Goal: Use online tool/utility: Utilize a website feature to perform a specific function

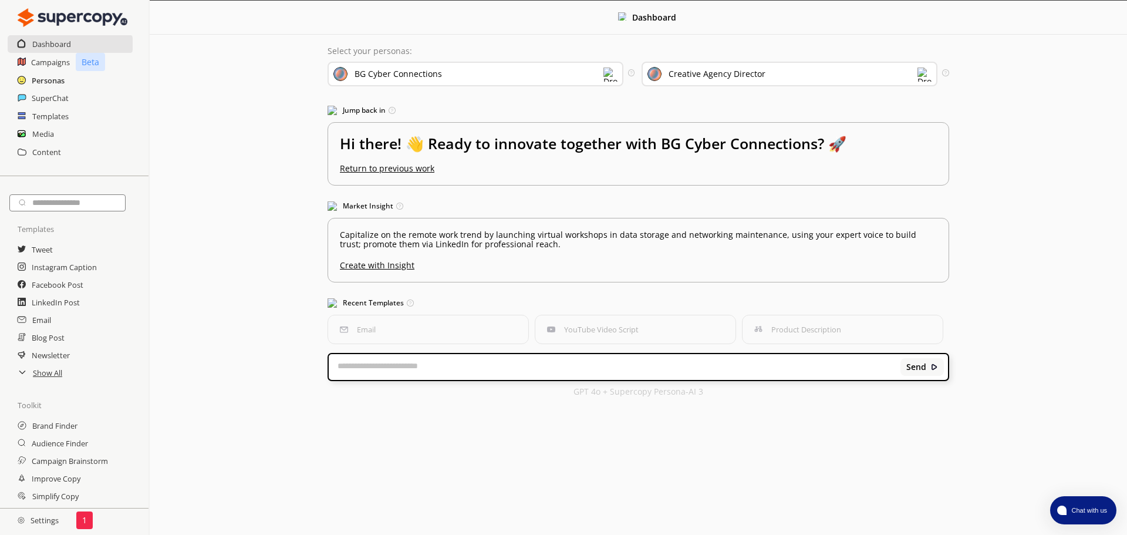
click at [32, 79] on h2 "Personas" at bounding box center [48, 81] width 33 height 18
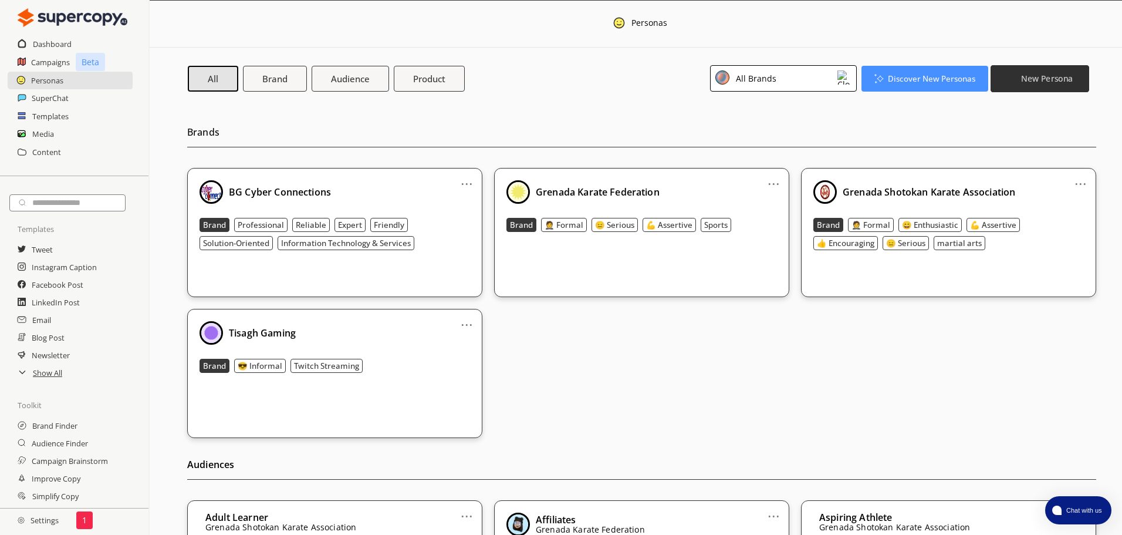
click at [1070, 80] on b "New Persona" at bounding box center [1047, 78] width 52 height 11
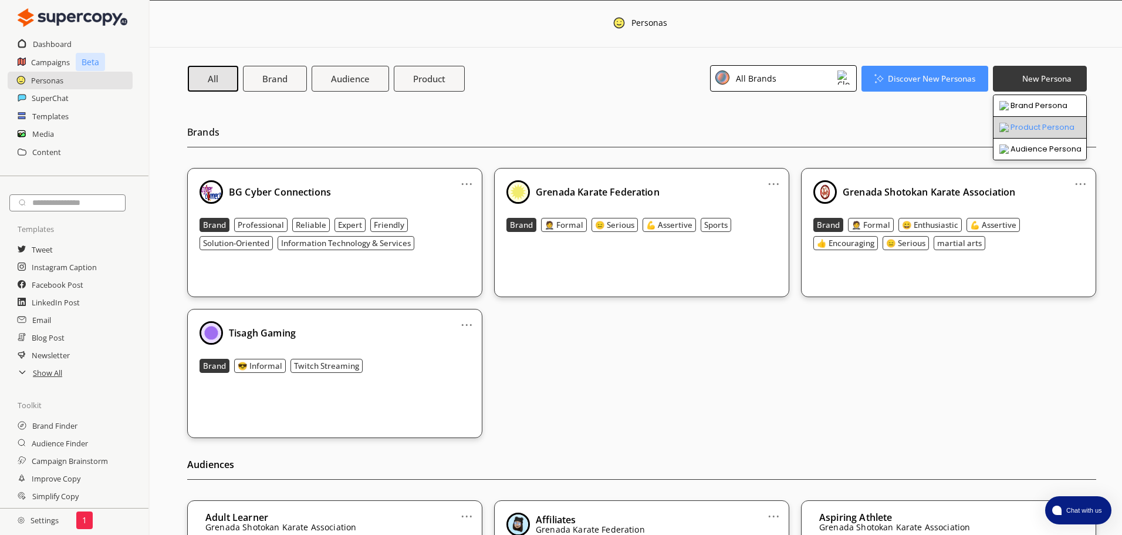
click at [1037, 122] on li "Product Persona" at bounding box center [1040, 128] width 93 height 22
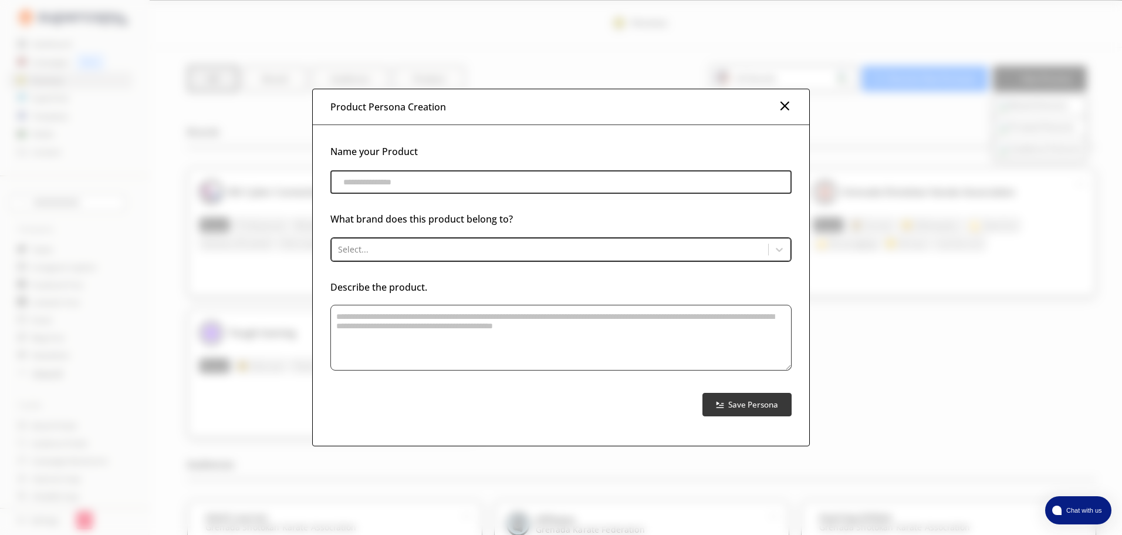
click at [657, 191] on input "product-persona-input-input" at bounding box center [560, 181] width 461 height 23
type input "********"
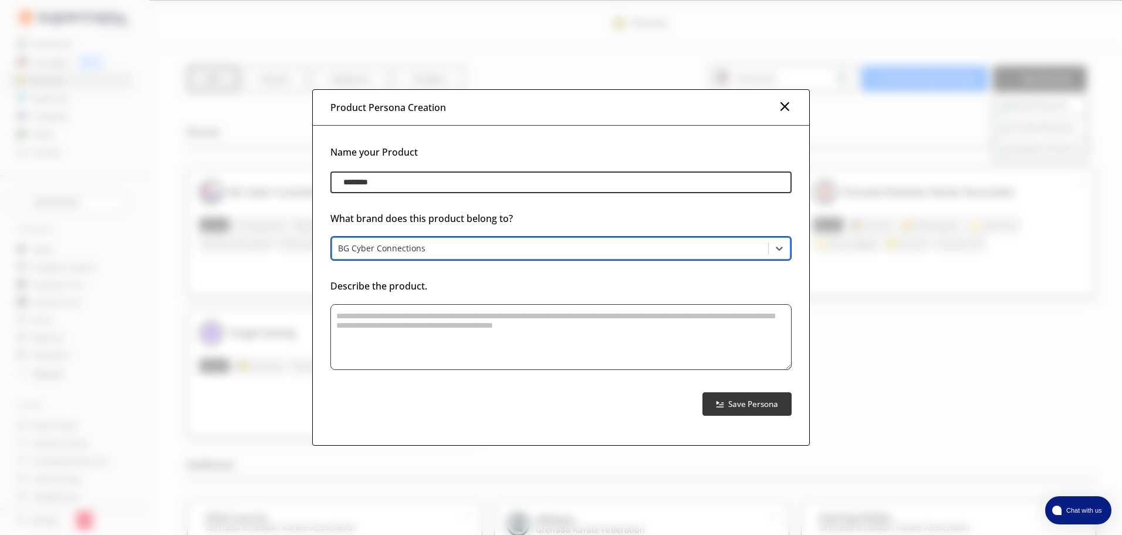
click at [553, 316] on textarea "product-persona-input-textarea" at bounding box center [560, 337] width 461 height 66
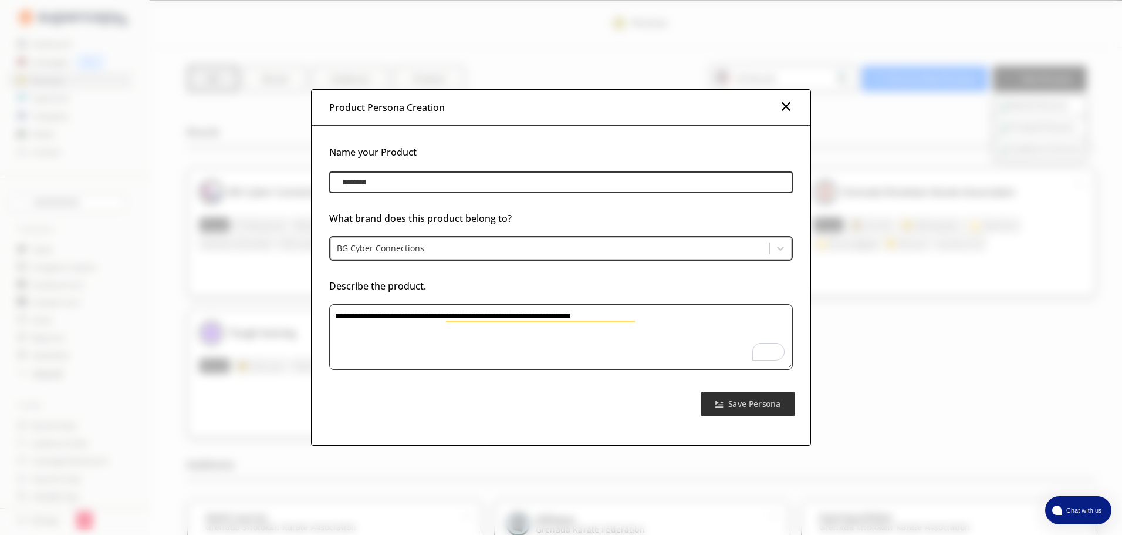
type textarea "**********"
click at [761, 407] on b "Save Persona" at bounding box center [754, 403] width 52 height 11
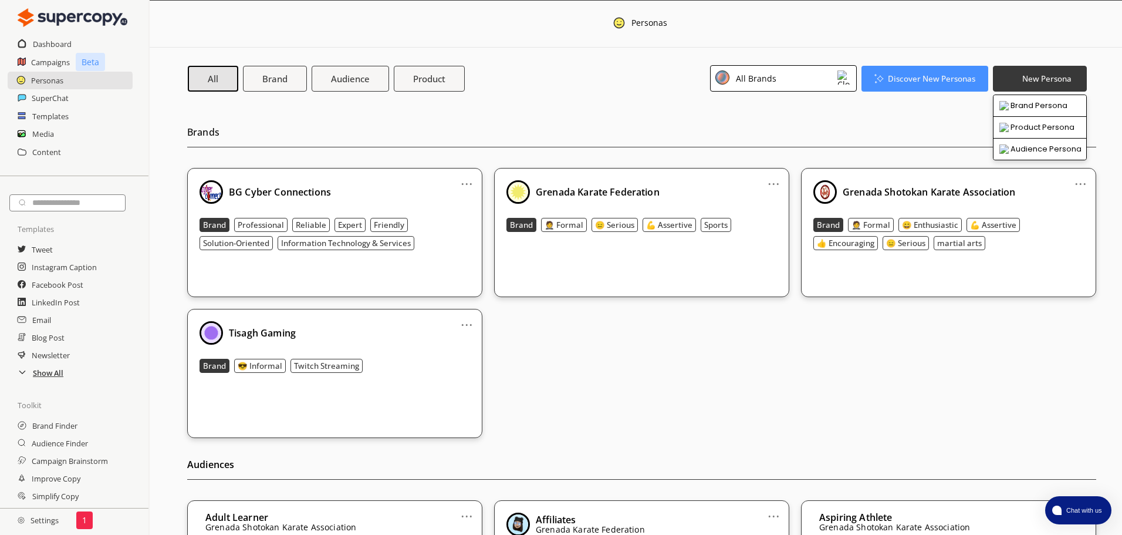
click at [38, 375] on h2 "Show All" at bounding box center [48, 373] width 31 height 18
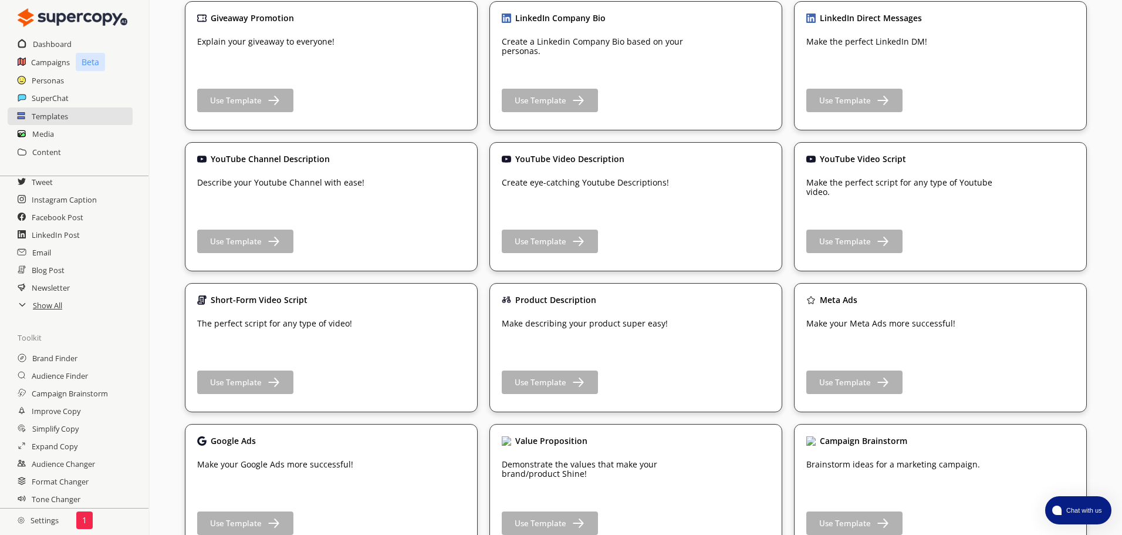
scroll to position [1409, 0]
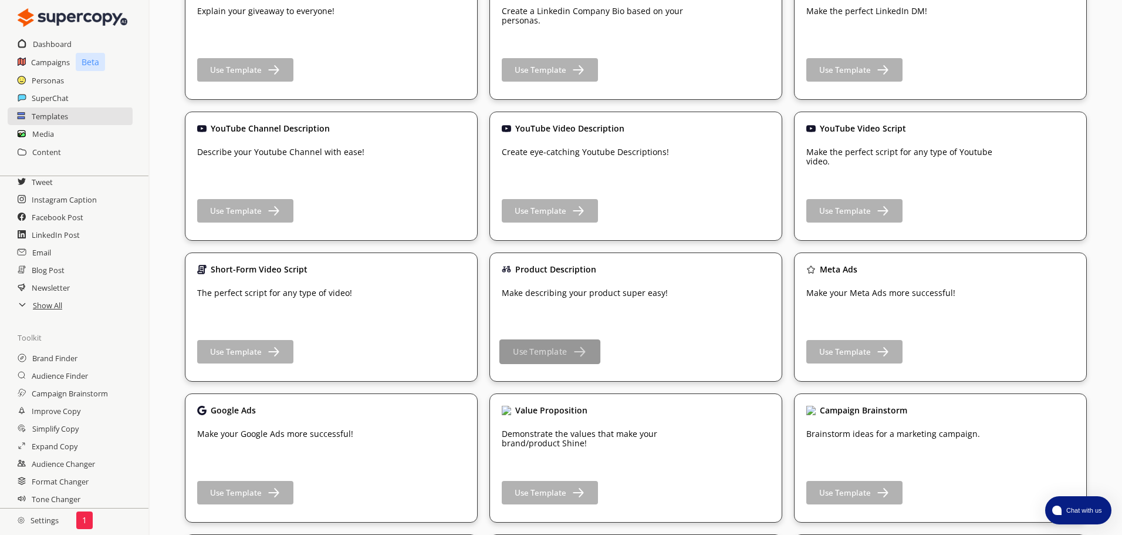
click at [569, 356] on button "Use Template" at bounding box center [549, 351] width 101 height 25
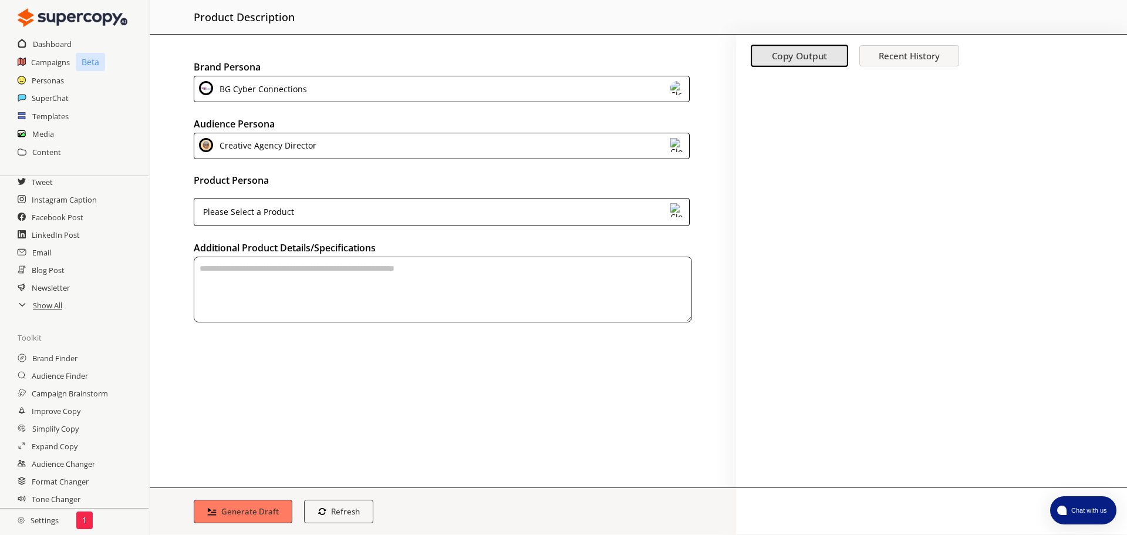
click at [318, 152] on div "Creative Agency Director" at bounding box center [442, 146] width 496 height 26
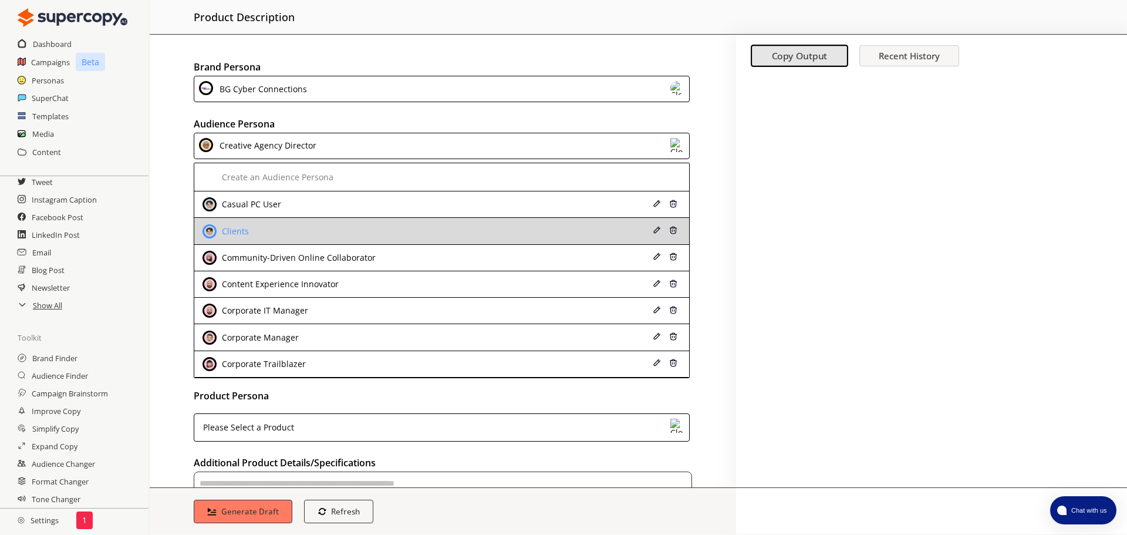
click at [292, 227] on div "Clients" at bounding box center [396, 231] width 389 height 14
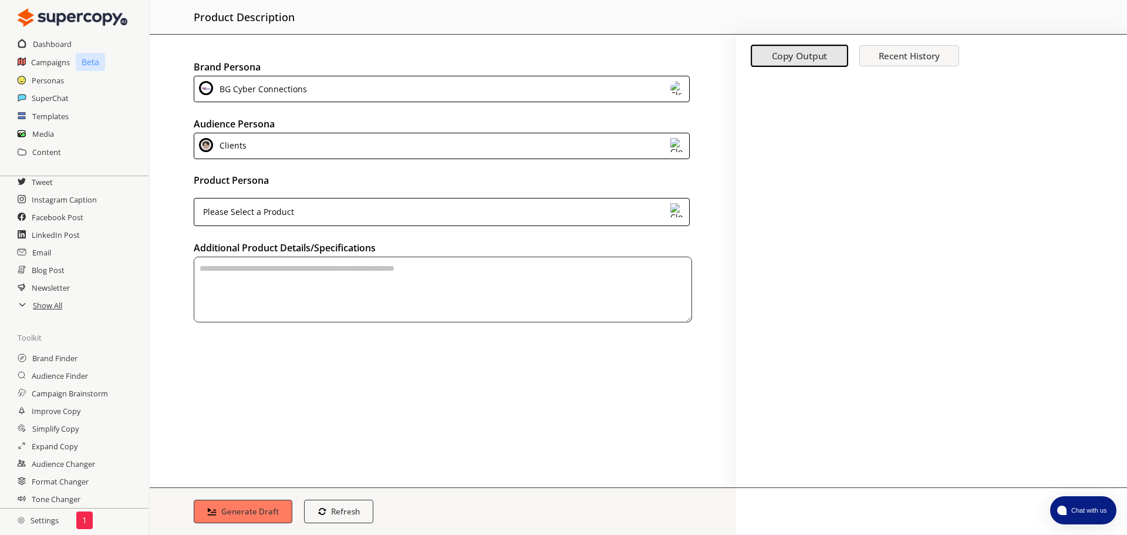
click at [322, 208] on div "Please Select a Product" at bounding box center [442, 212] width 496 height 28
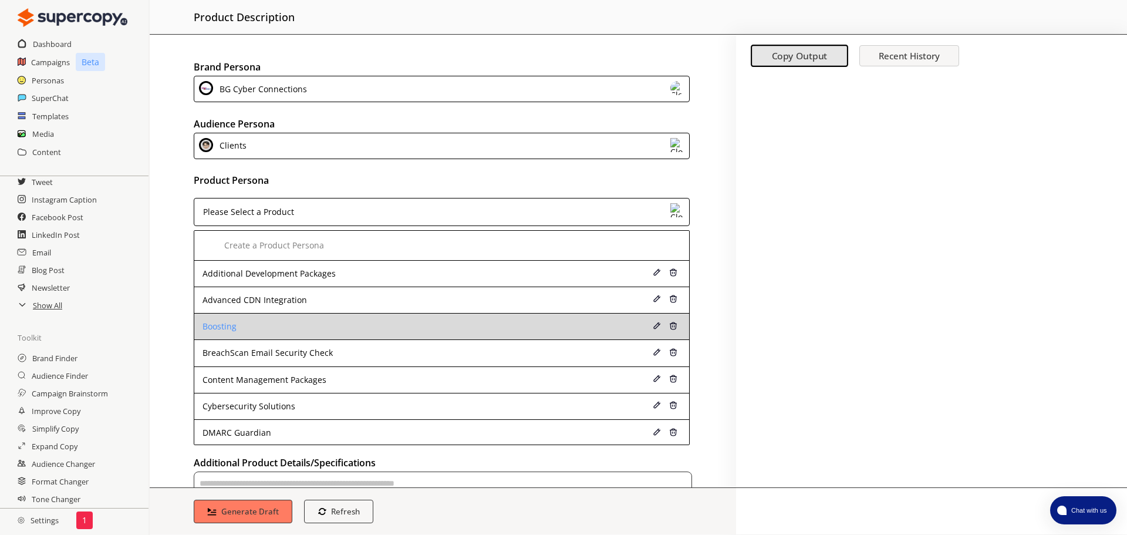
click at [318, 320] on li "Boosting" at bounding box center [441, 326] width 495 height 26
click at [222, 326] on div "Boosting" at bounding box center [396, 326] width 389 height 9
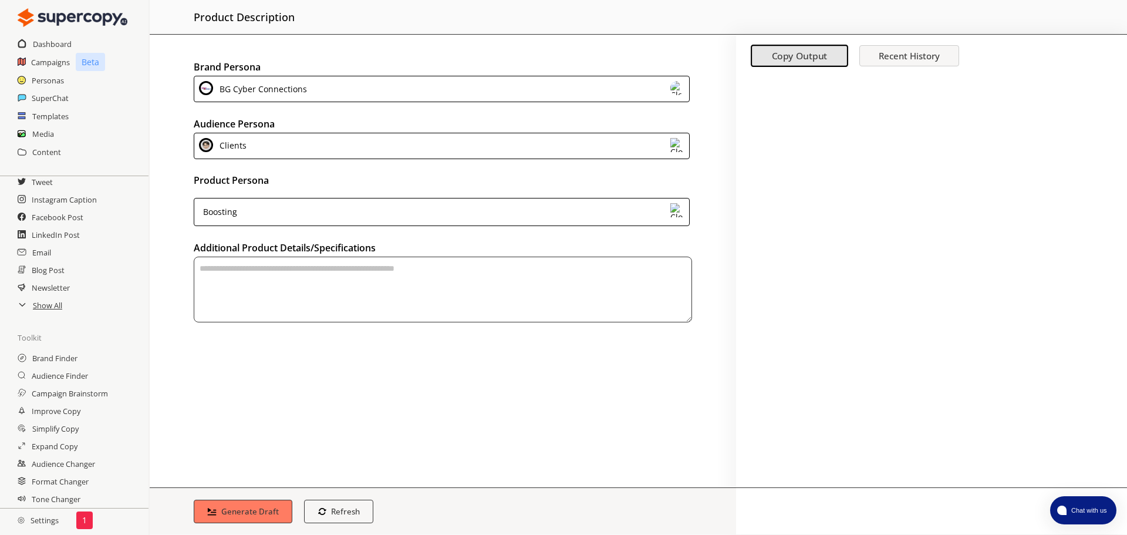
click at [285, 292] on textarea "textarea-textarea" at bounding box center [443, 289] width 498 height 66
type textarea "**********"
click at [230, 514] on b "Generate Draft" at bounding box center [250, 510] width 60 height 11
